Goal: Task Accomplishment & Management: Manage account settings

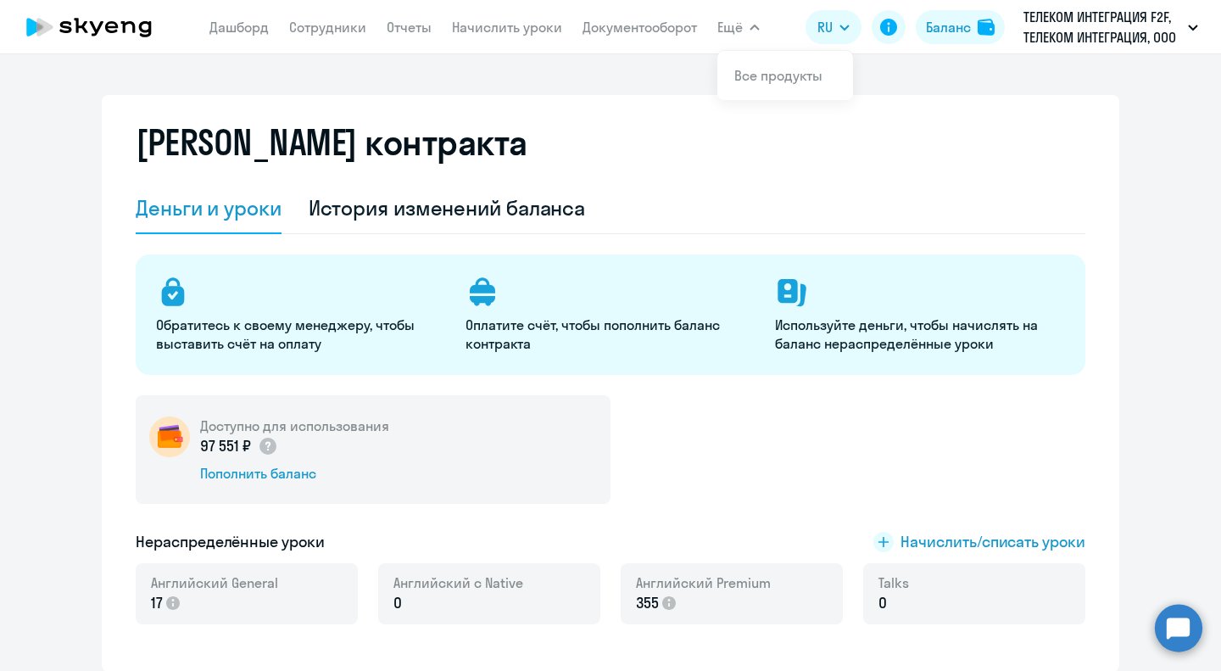
select select "english_adult_not_native_speaker"
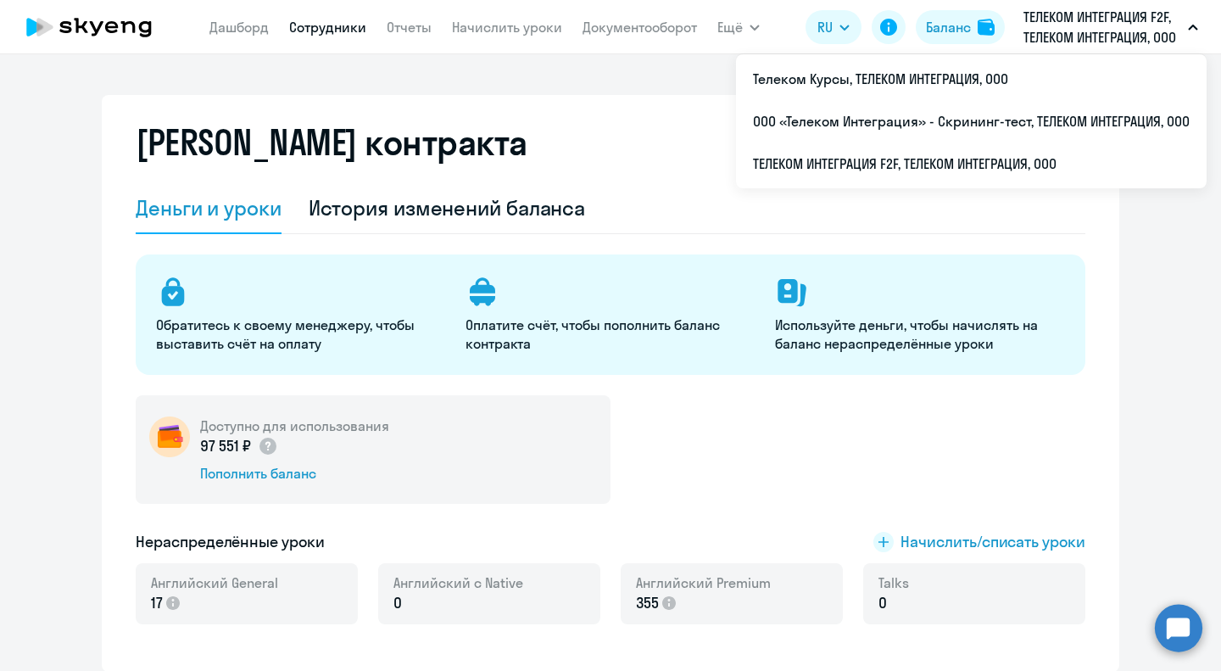
click at [324, 29] on link "Сотрудники" at bounding box center [327, 27] width 77 height 17
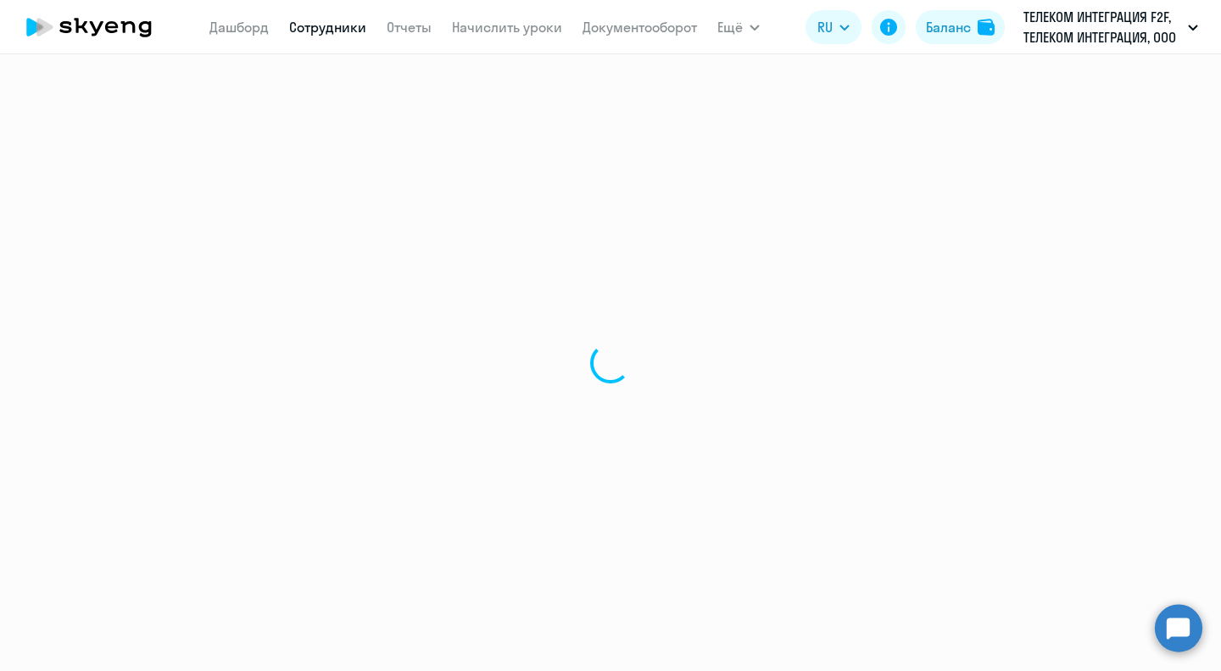
select select "30"
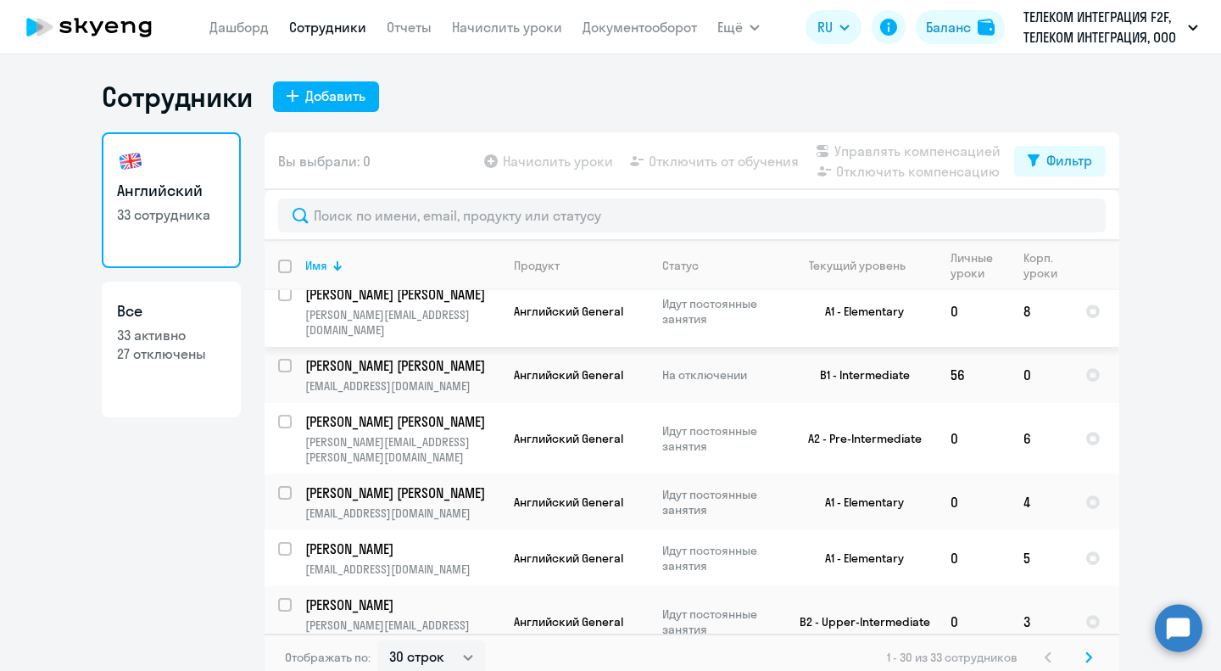
scroll to position [254, 0]
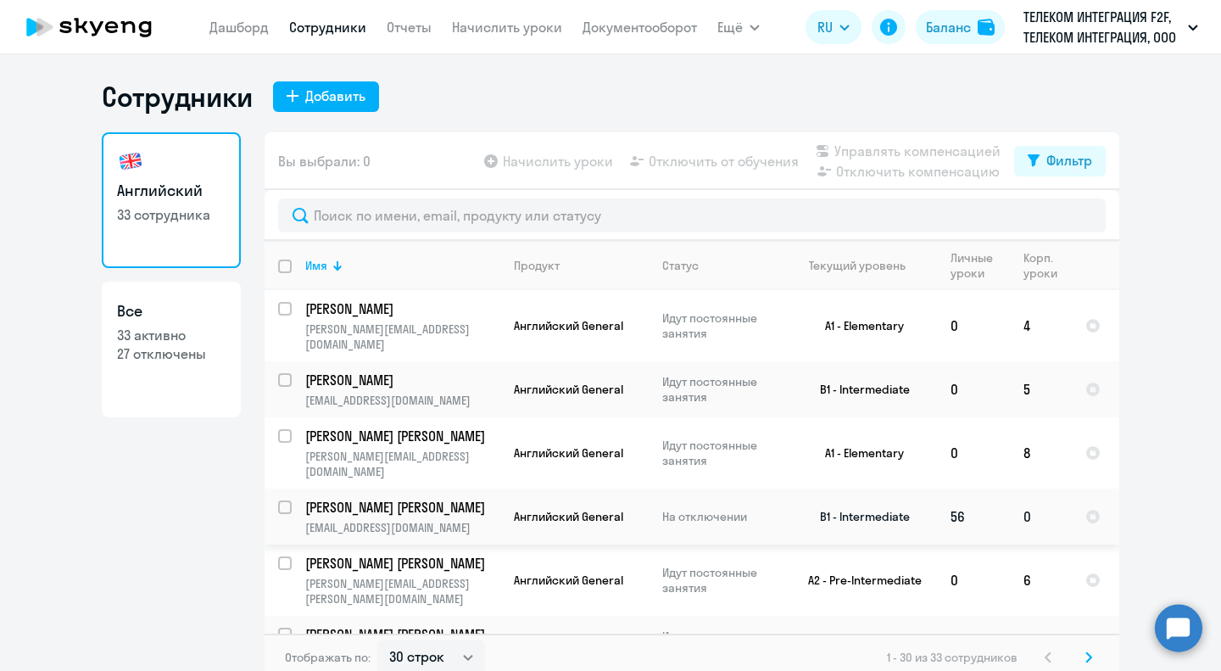
click at [952, 526] on td "56" at bounding box center [973, 516] width 73 height 56
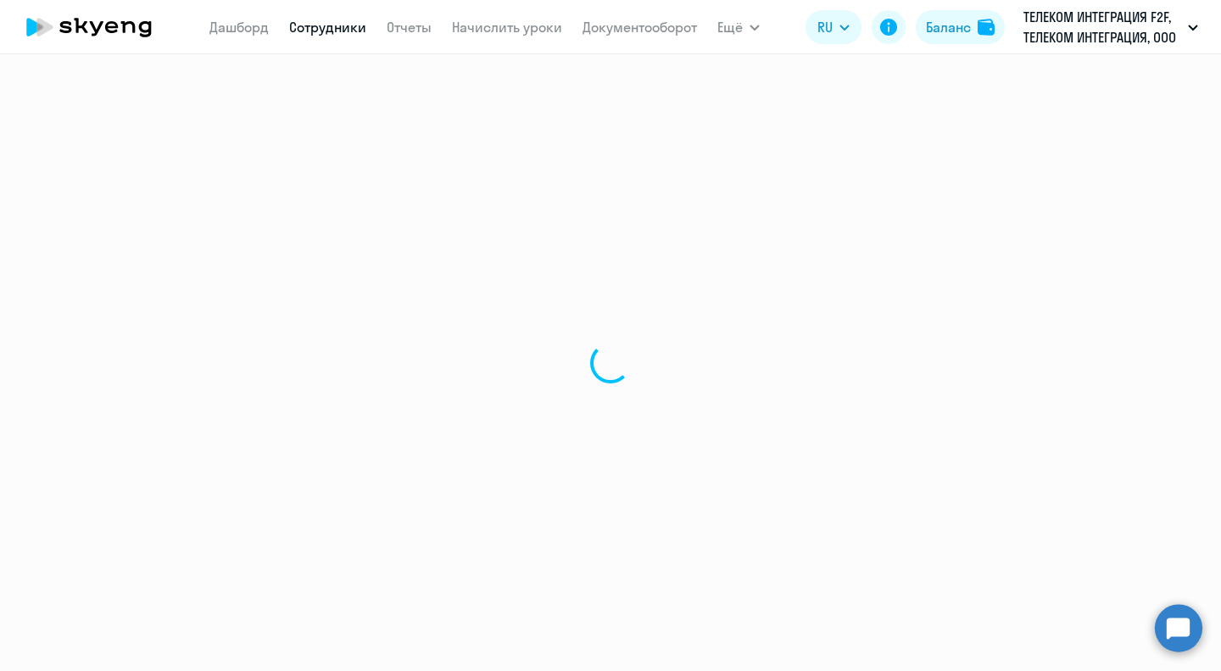
select select "english"
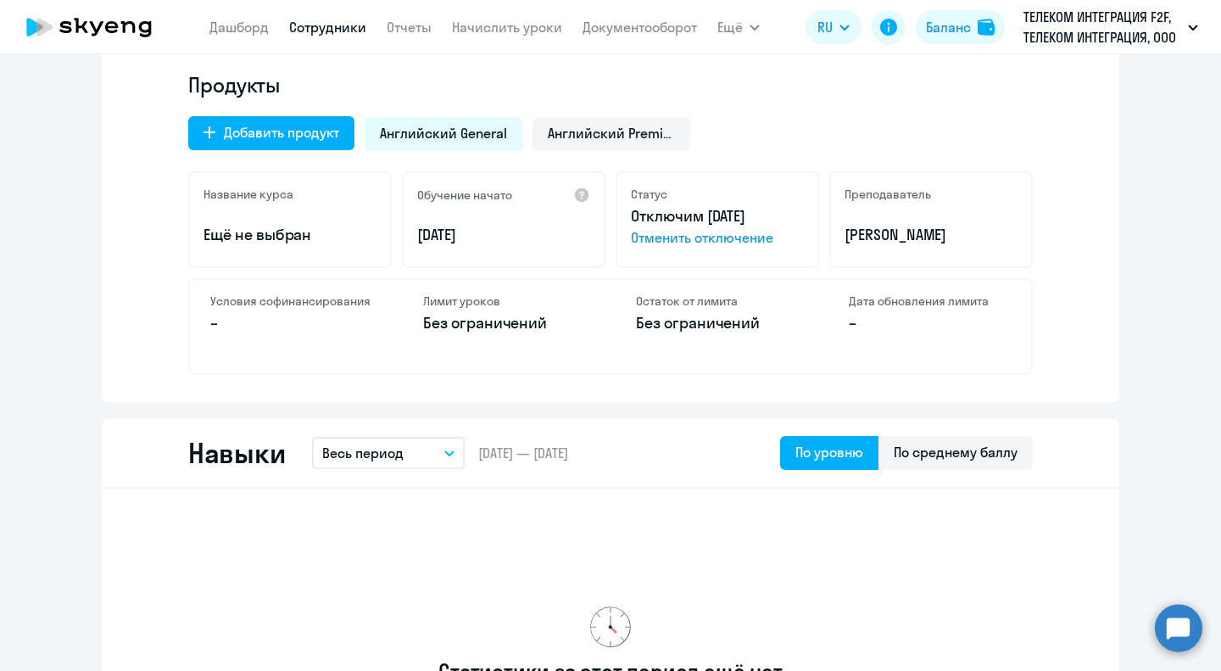
scroll to position [527, 0]
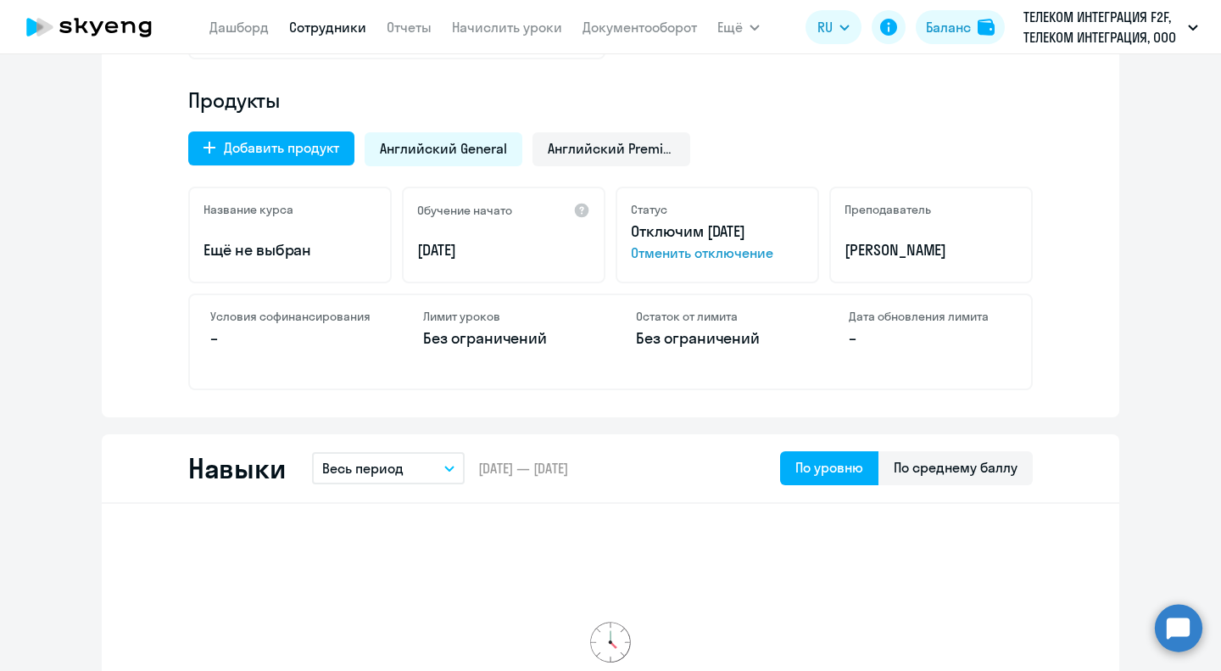
click at [736, 253] on span "Отменить отключение" at bounding box center [717, 253] width 173 height 20
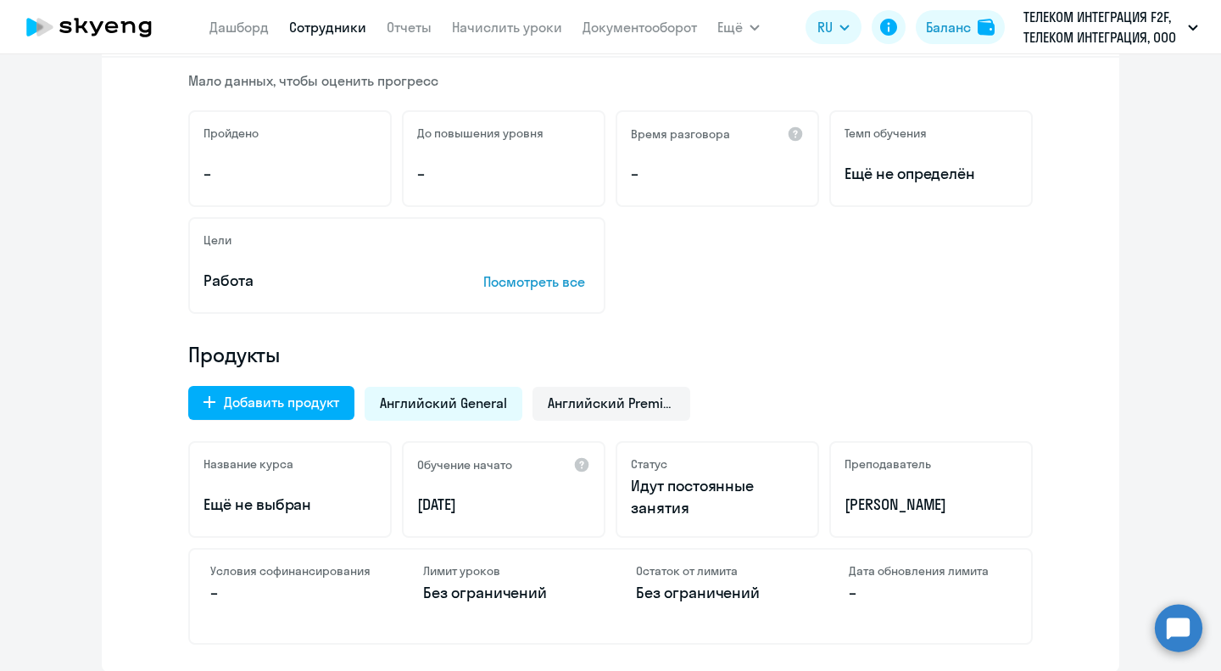
scroll to position [0, 0]
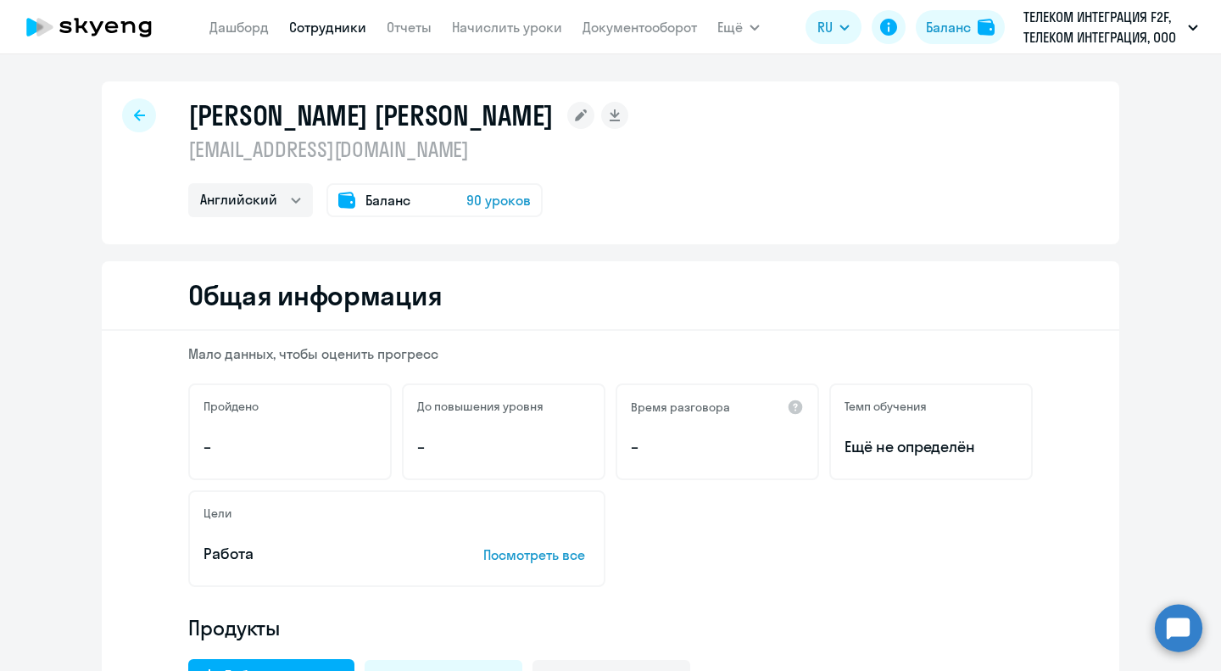
click at [349, 31] on link "Сотрудники" at bounding box center [327, 27] width 77 height 17
select select "30"
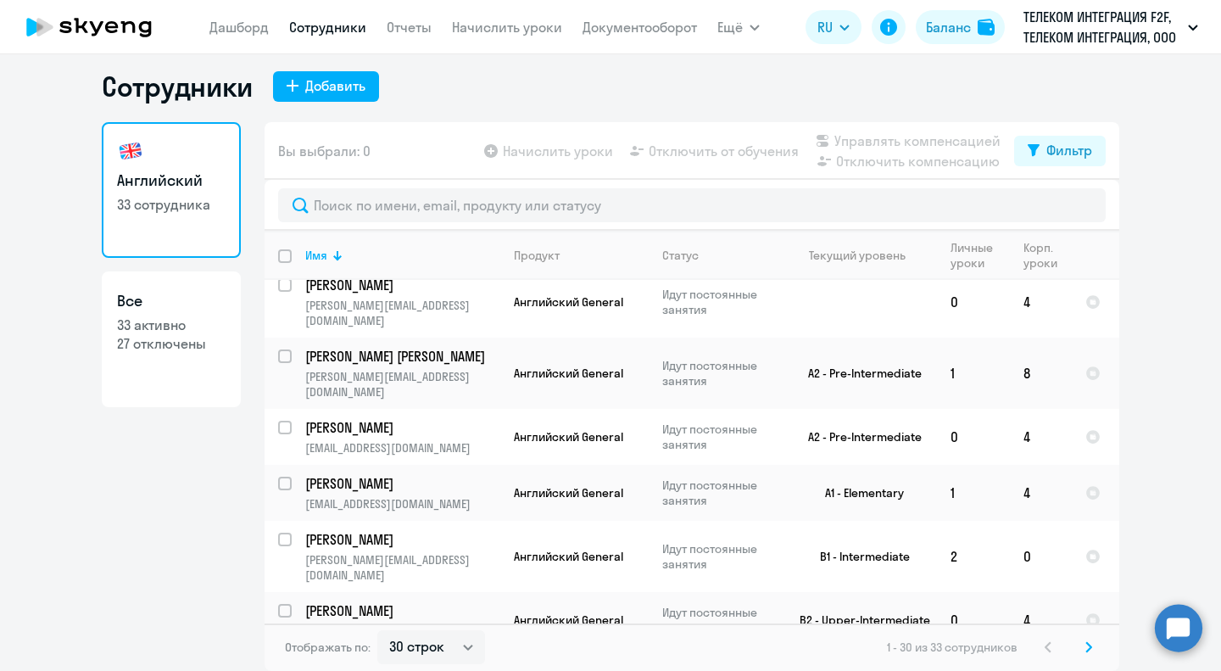
scroll to position [1554, 0]
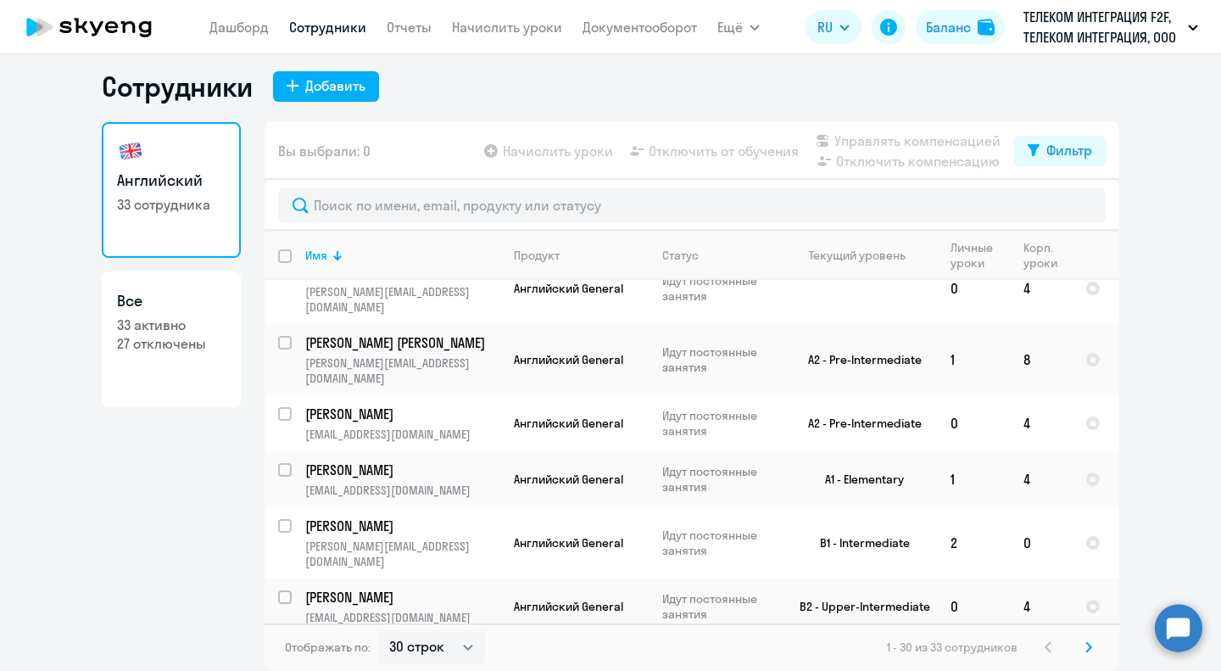
click at [170, 332] on p "33 активно" at bounding box center [171, 324] width 109 height 19
select select "30"
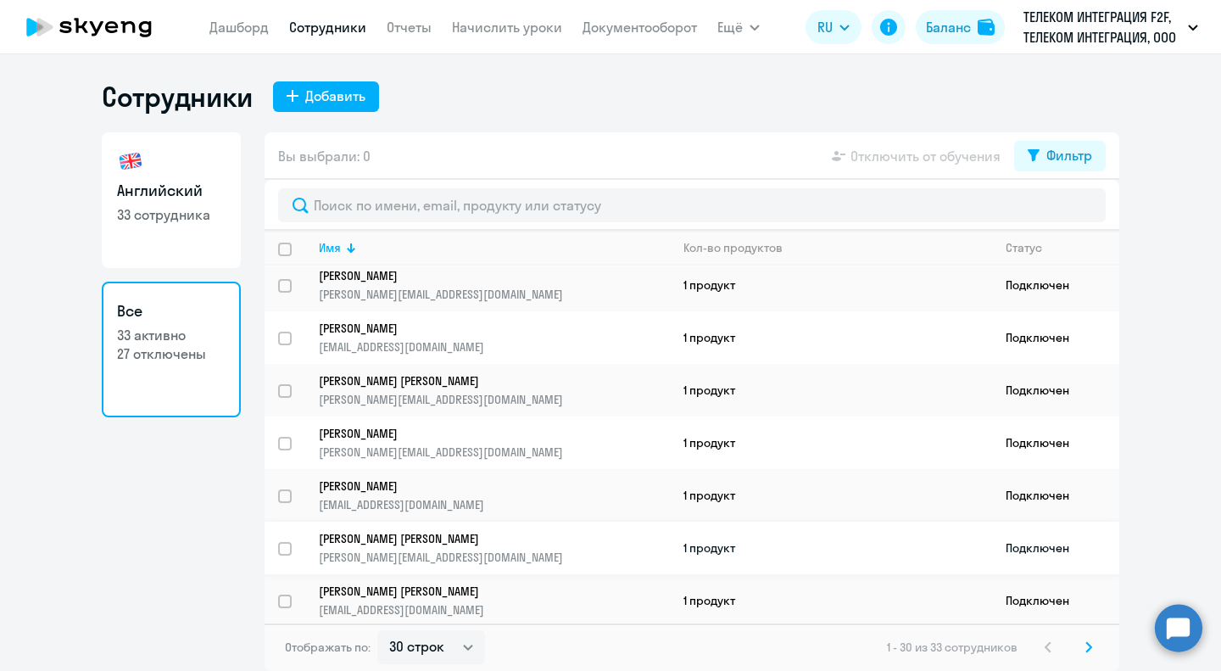
scroll to position [85, 0]
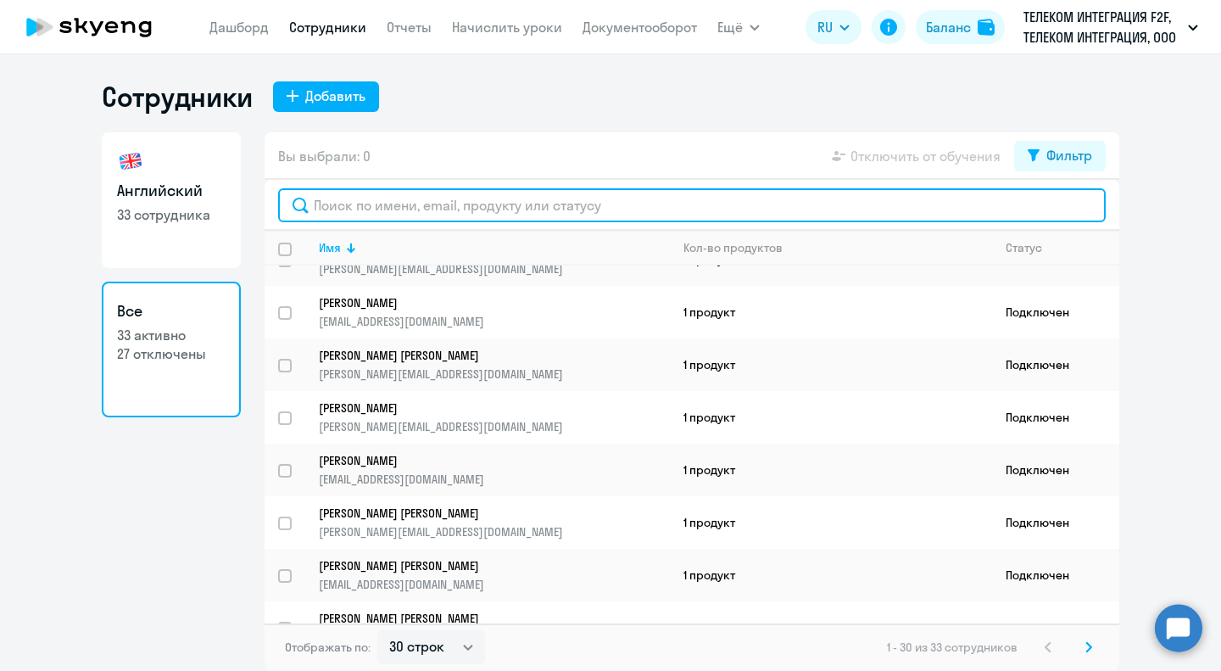
click at [404, 196] on input "text" at bounding box center [692, 205] width 828 height 34
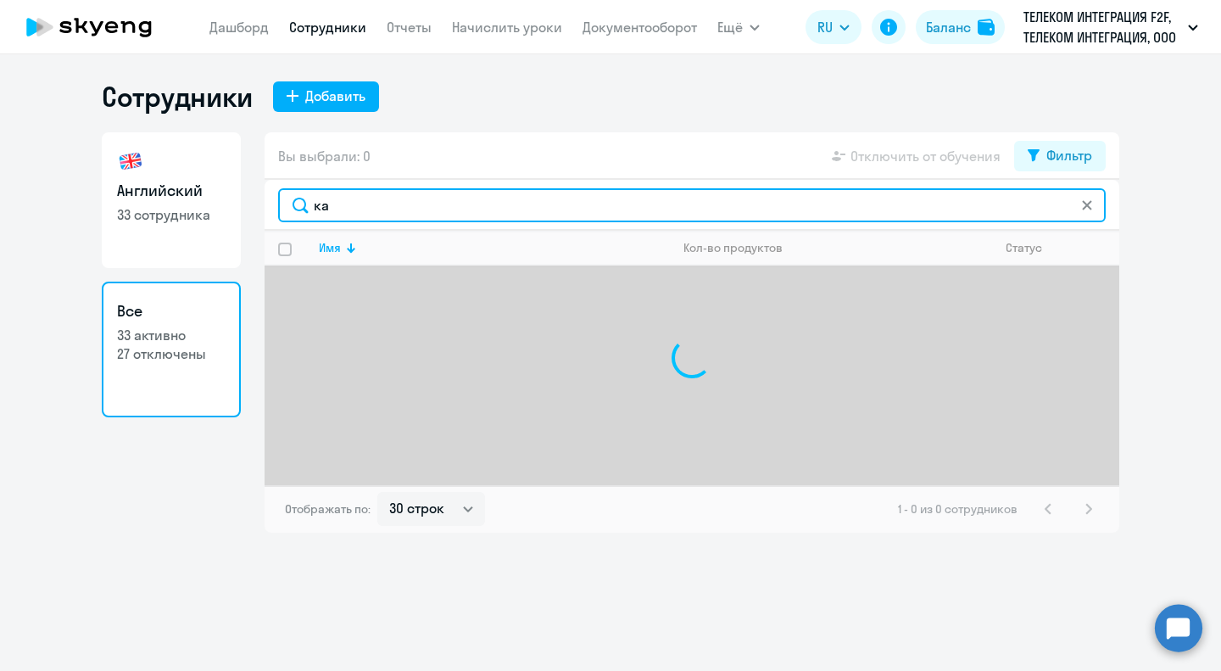
type input "к"
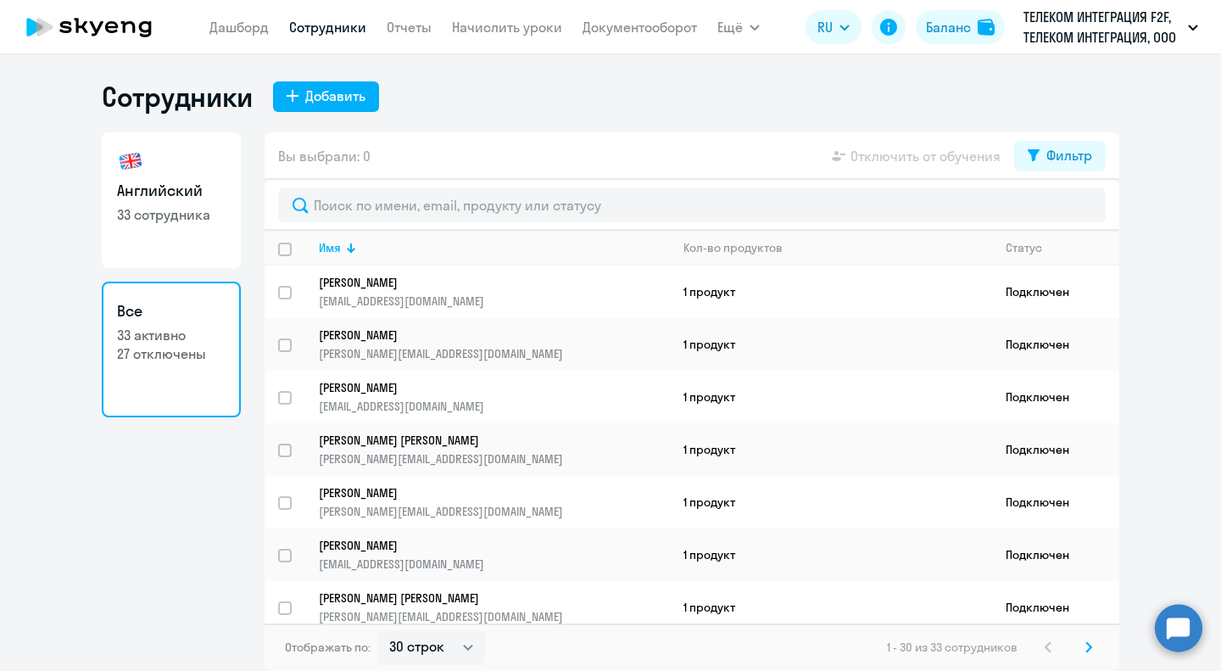
click at [308, 29] on link "Сотрудники" at bounding box center [327, 27] width 77 height 17
select select "30"
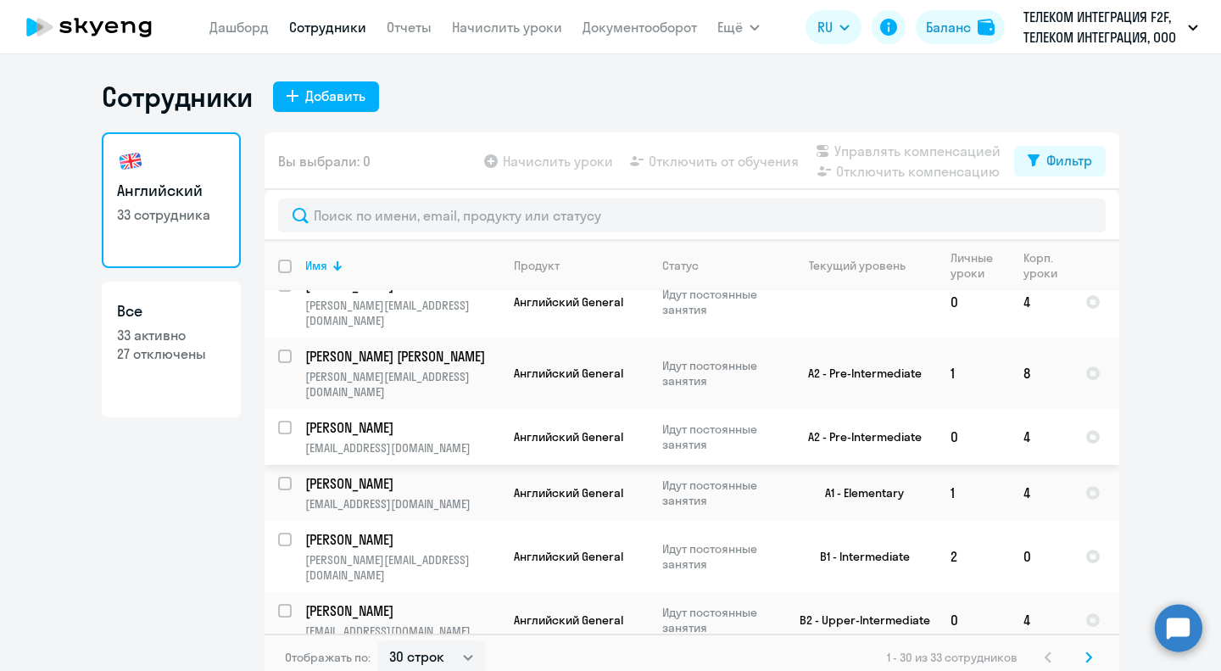
scroll to position [1554, 0]
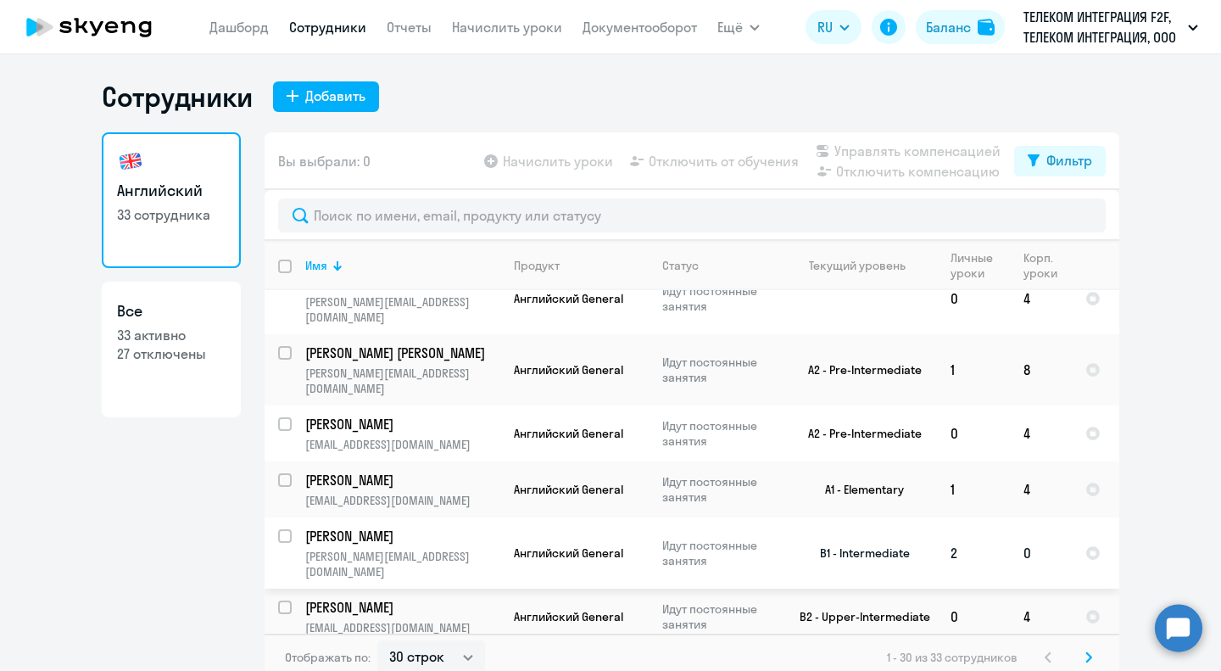
click at [427, 527] on p "[PERSON_NAME]" at bounding box center [401, 536] width 192 height 19
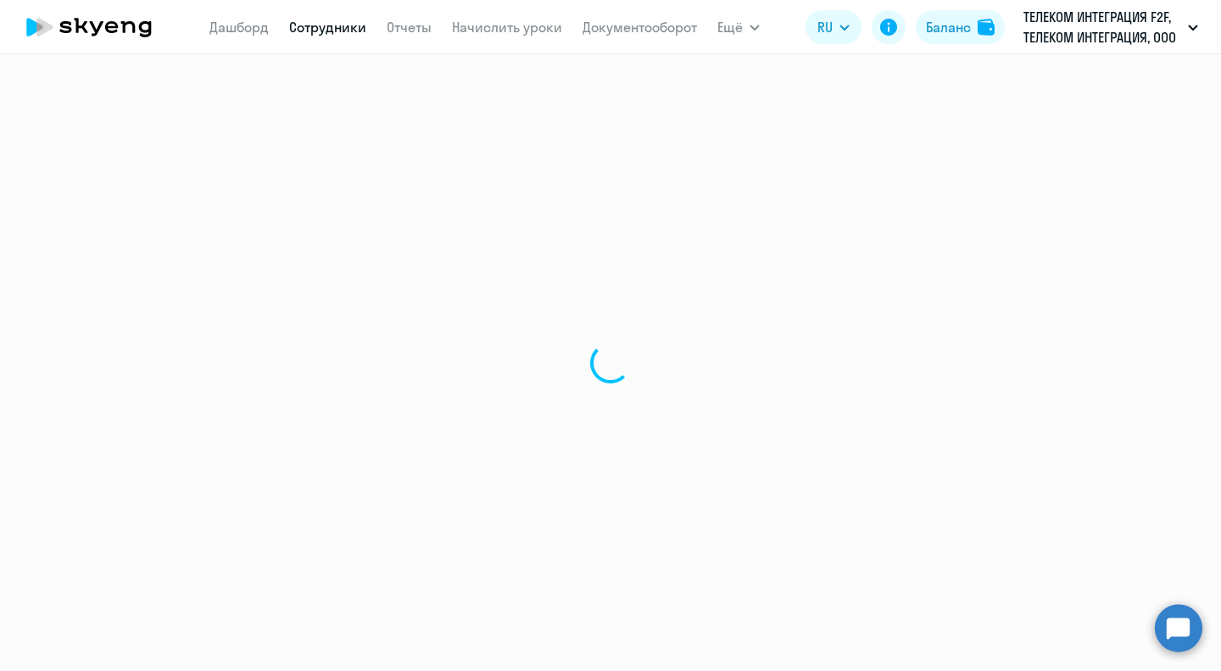
select select "english"
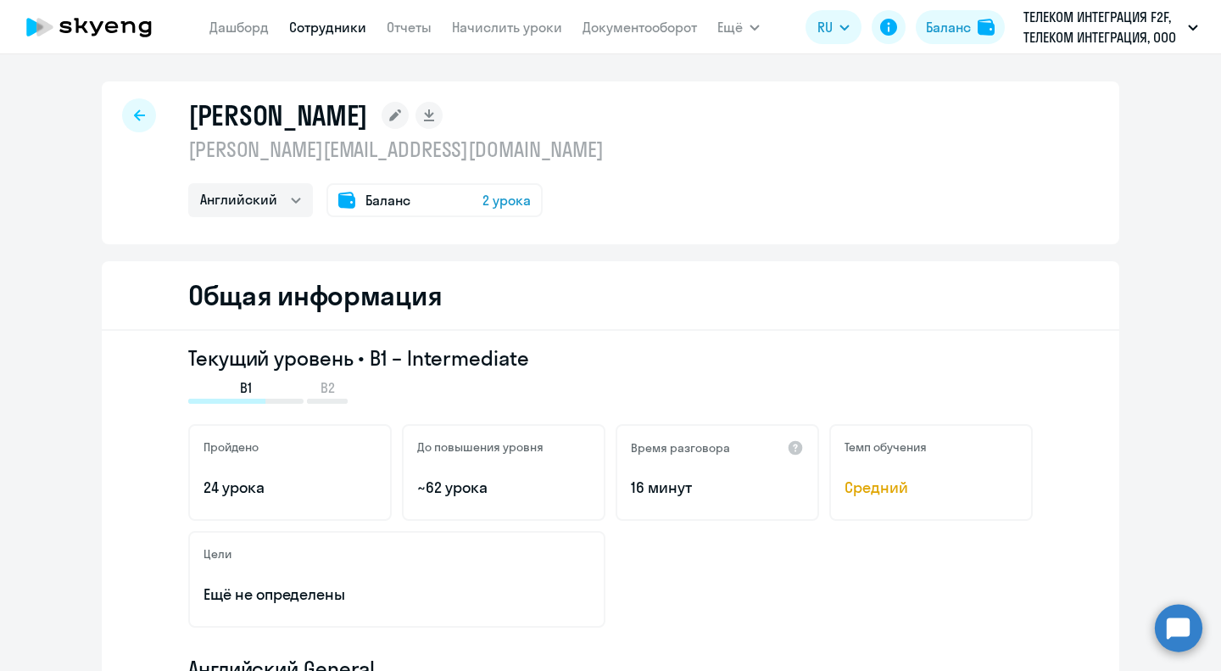
click at [88, 23] on icon at bounding box center [88, 27] width 149 height 42
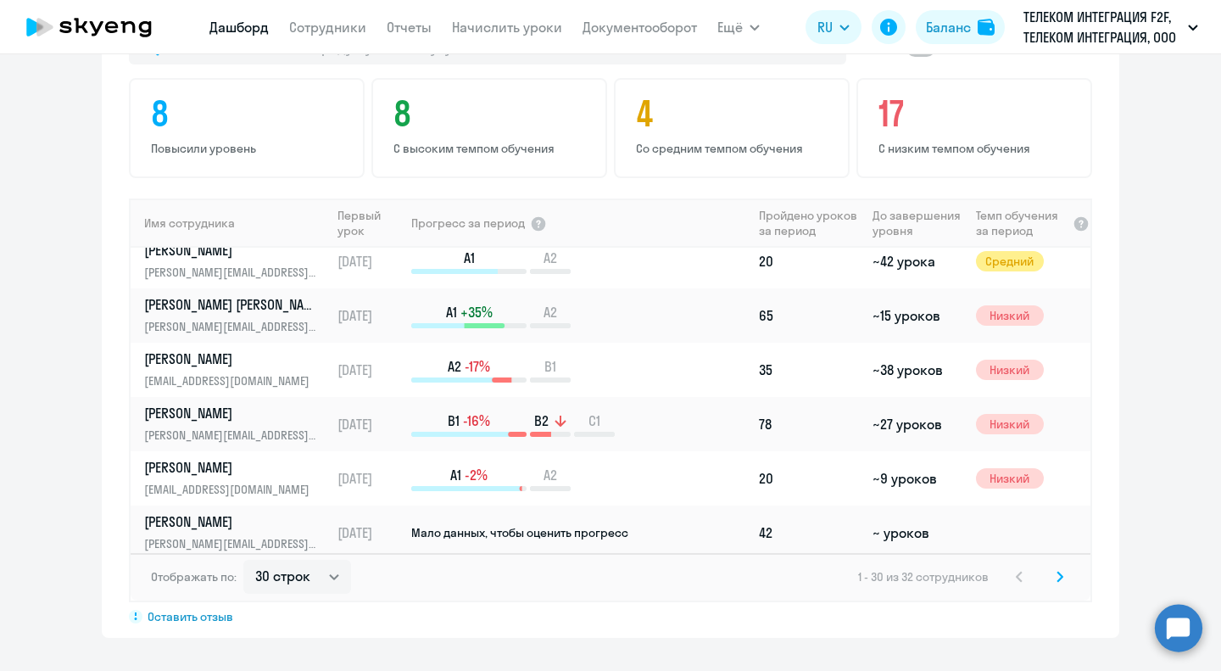
scroll to position [1323, 0]
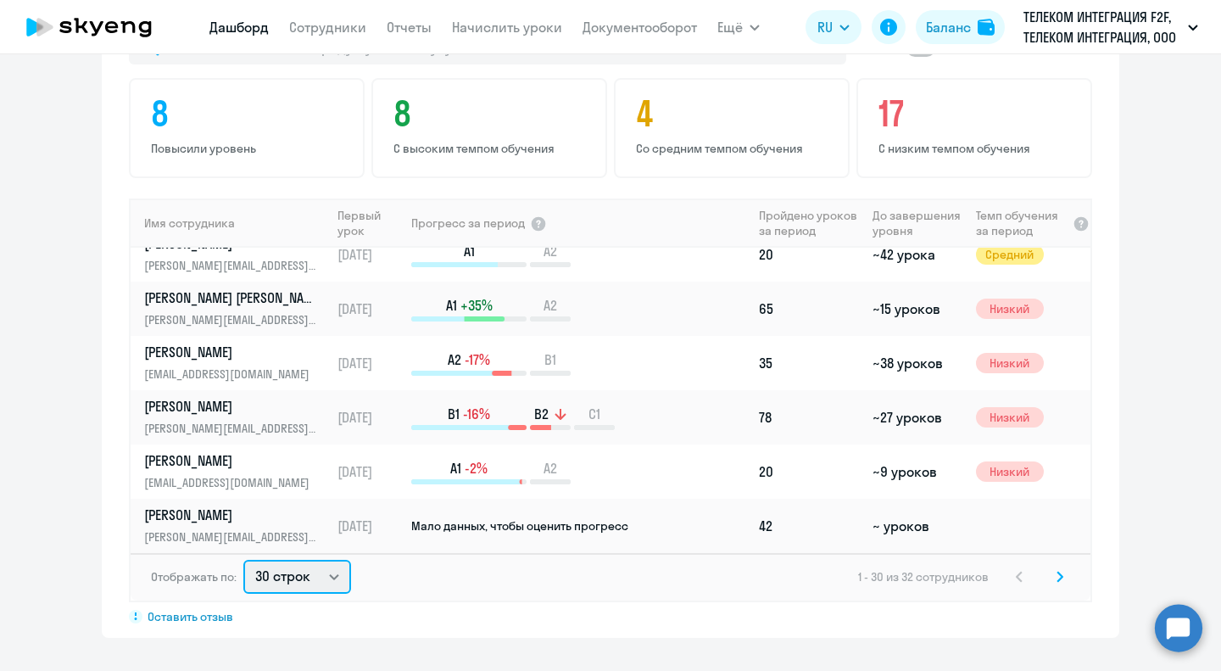
click at [307, 570] on select "30 строк 50 строк 100 строк" at bounding box center [297, 577] width 108 height 34
select select "50"
click at [243, 560] on select "30 строк 50 строк 100 строк" at bounding box center [297, 577] width 108 height 34
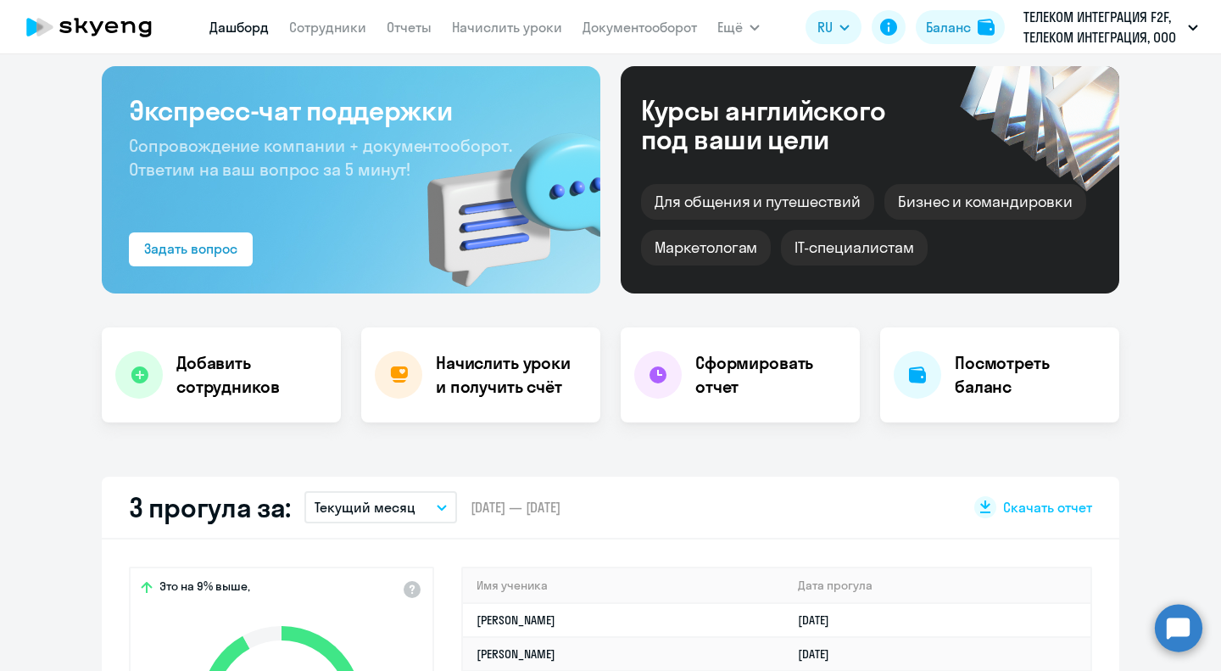
scroll to position [61, 0]
